Goal: Task Accomplishment & Management: Use online tool/utility

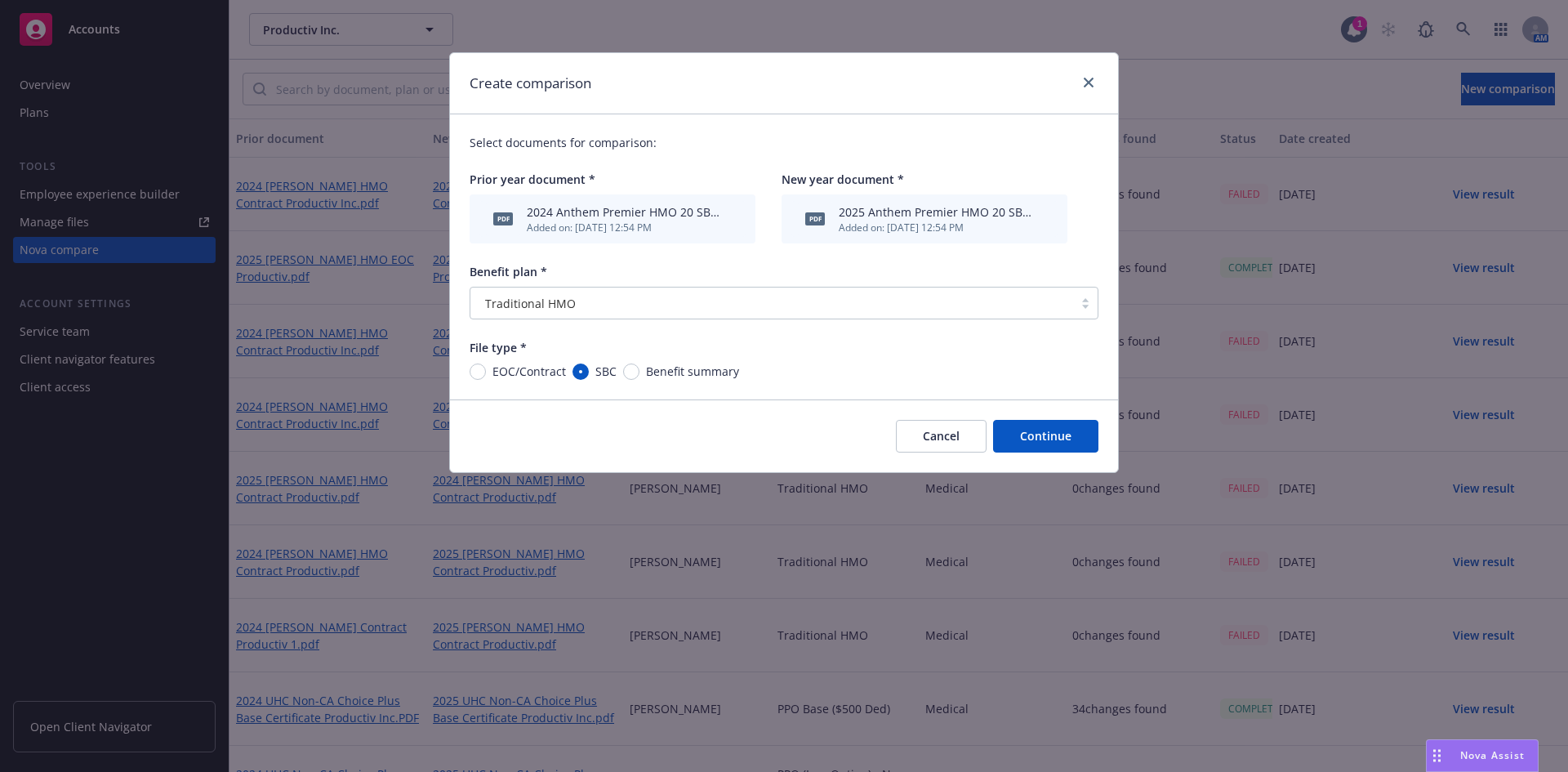
click at [956, 435] on button "Cancel" at bounding box center [941, 436] width 90 height 33
